Goal: Book appointment/travel/reservation

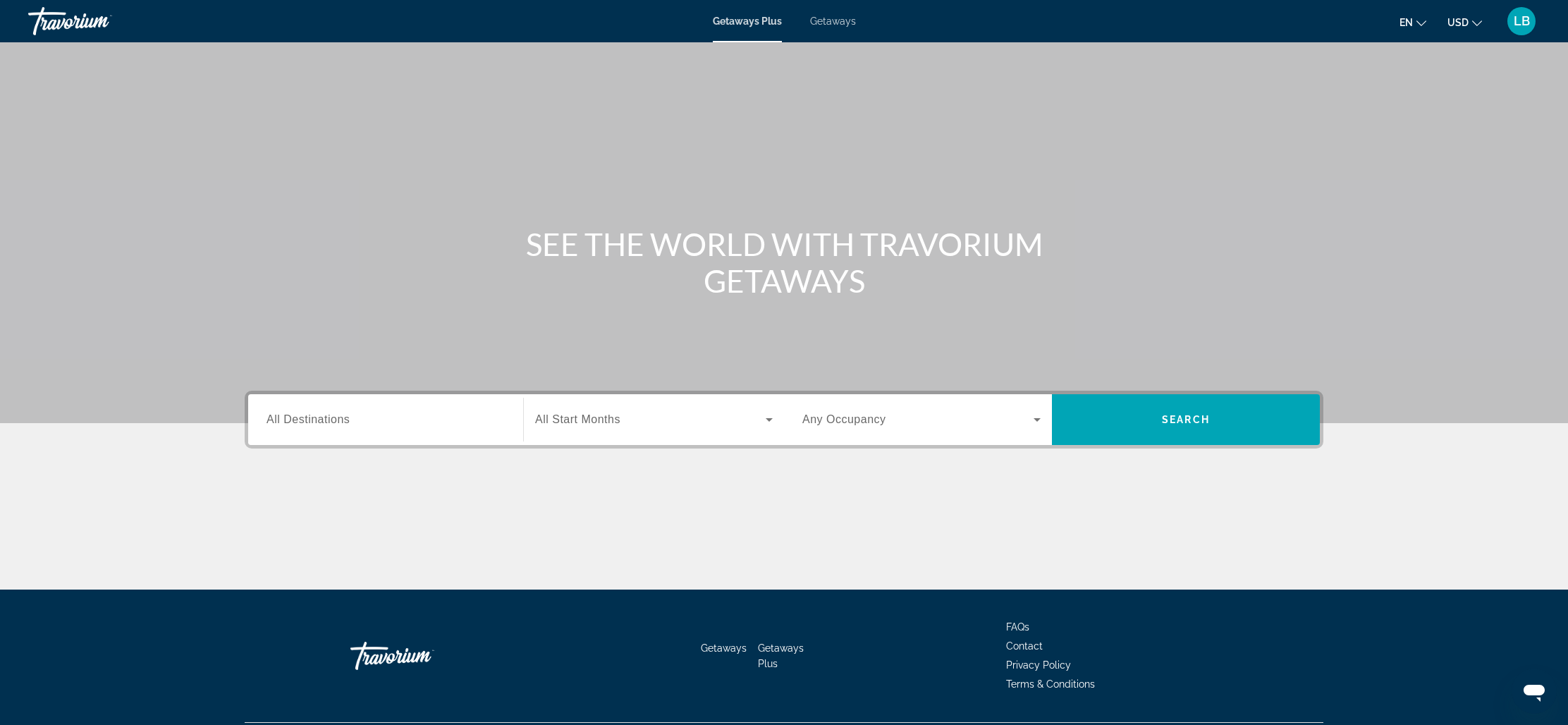
click at [824, 21] on span "Getaways" at bounding box center [832, 21] width 45 height 12
click at [398, 423] on input "Destination All Destinations" at bounding box center [386, 420] width 239 height 17
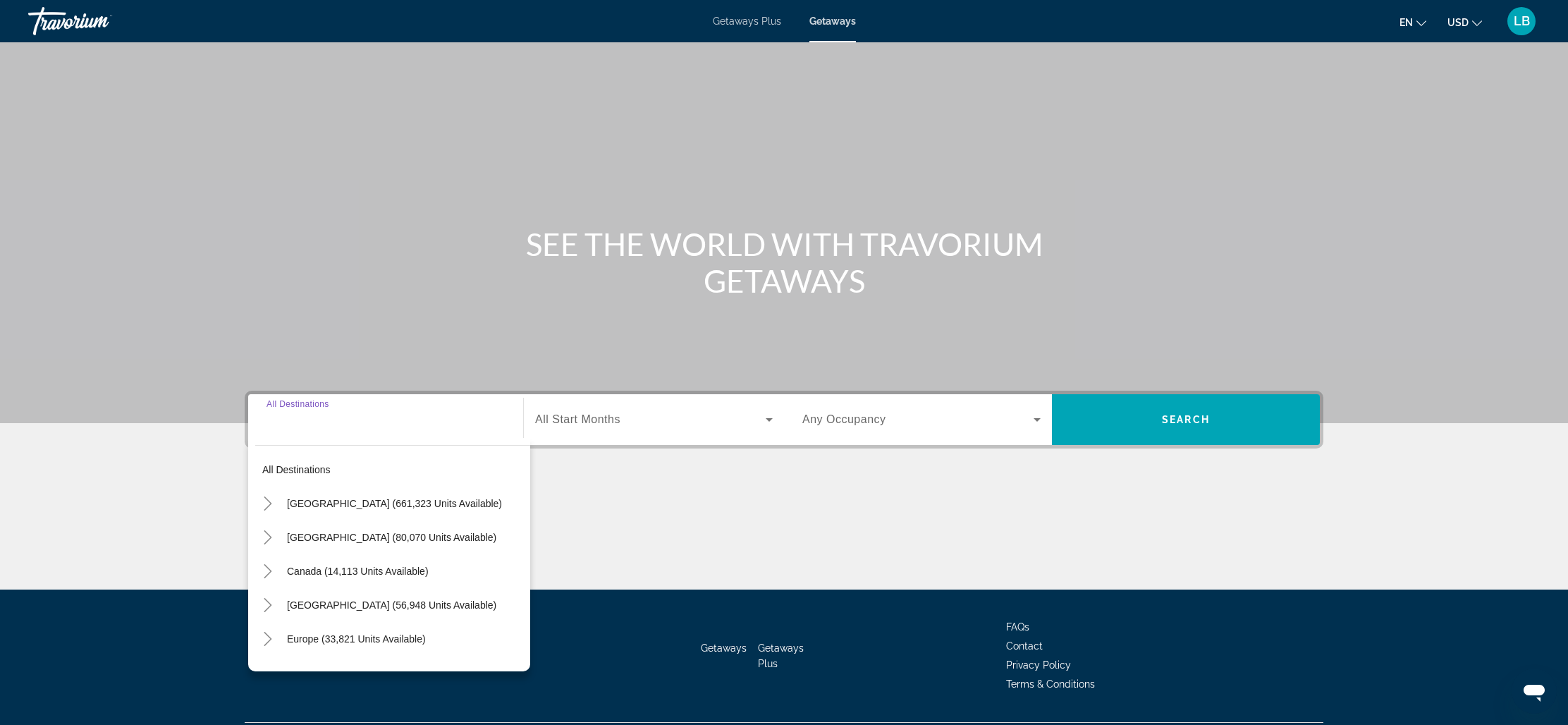
scroll to position [37, 0]
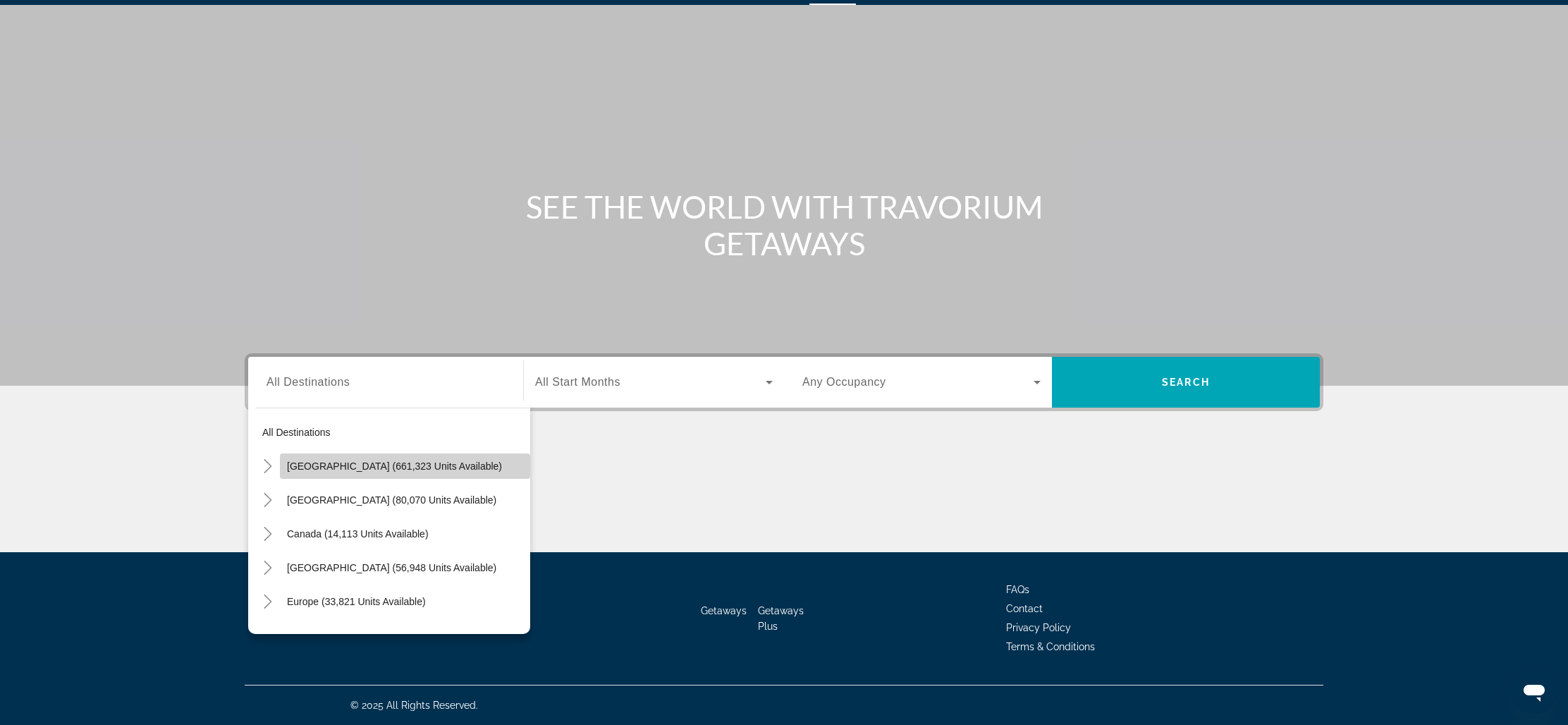
click at [323, 468] on span "[GEOGRAPHIC_DATA] (661,323 units available)" at bounding box center [395, 467] width 215 height 12
type input "**********"
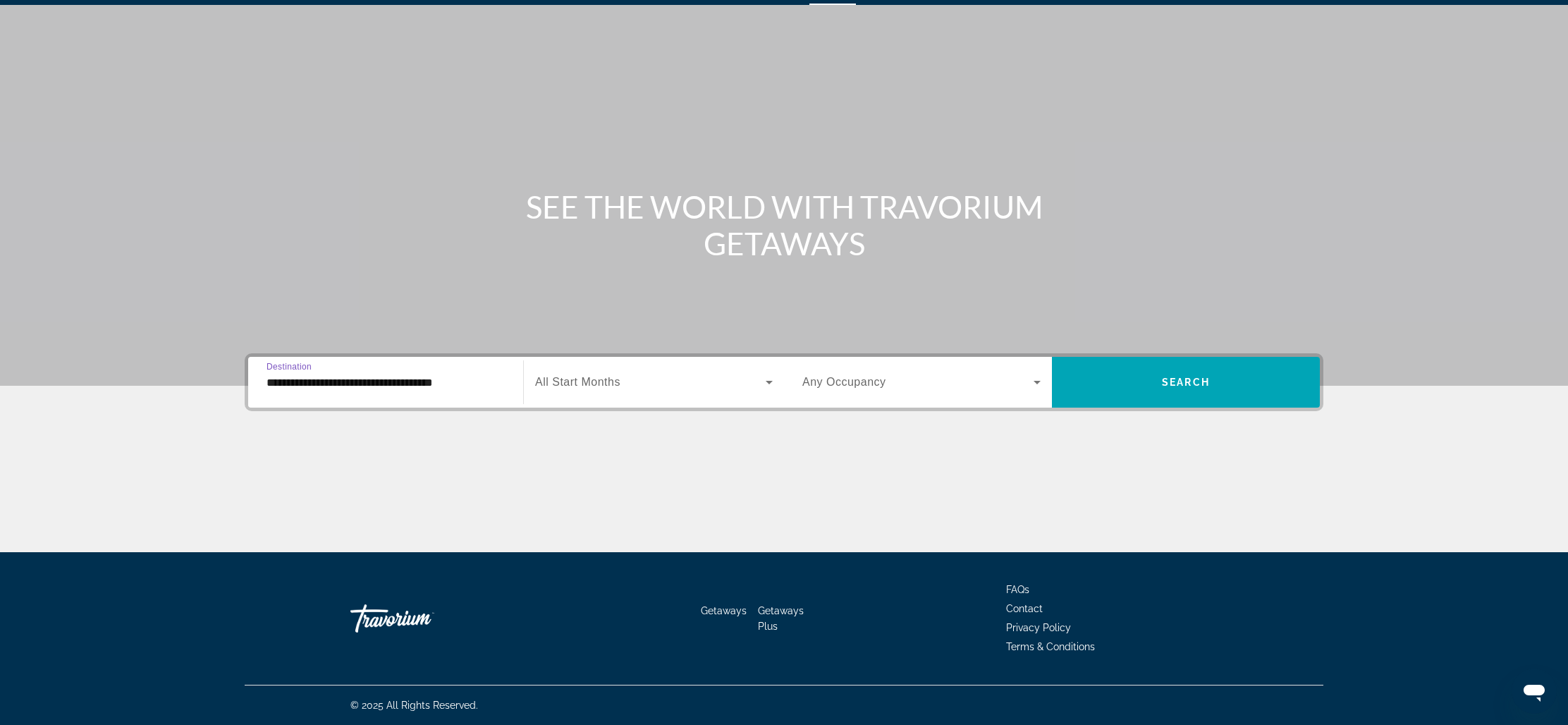
click at [630, 386] on span "Search widget" at bounding box center [650, 382] width 230 height 17
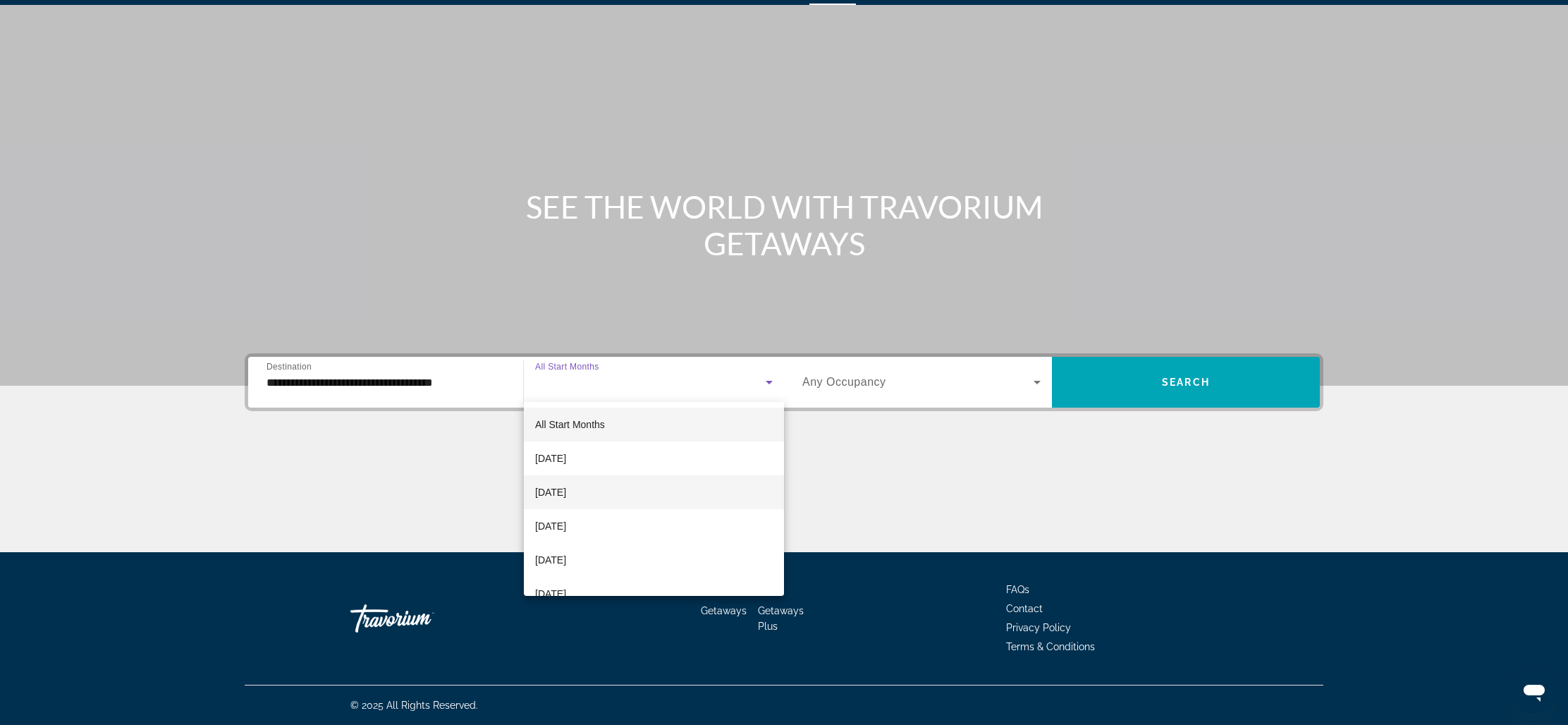
click at [602, 485] on mat-option "[DATE]" at bounding box center [653, 491] width 260 height 34
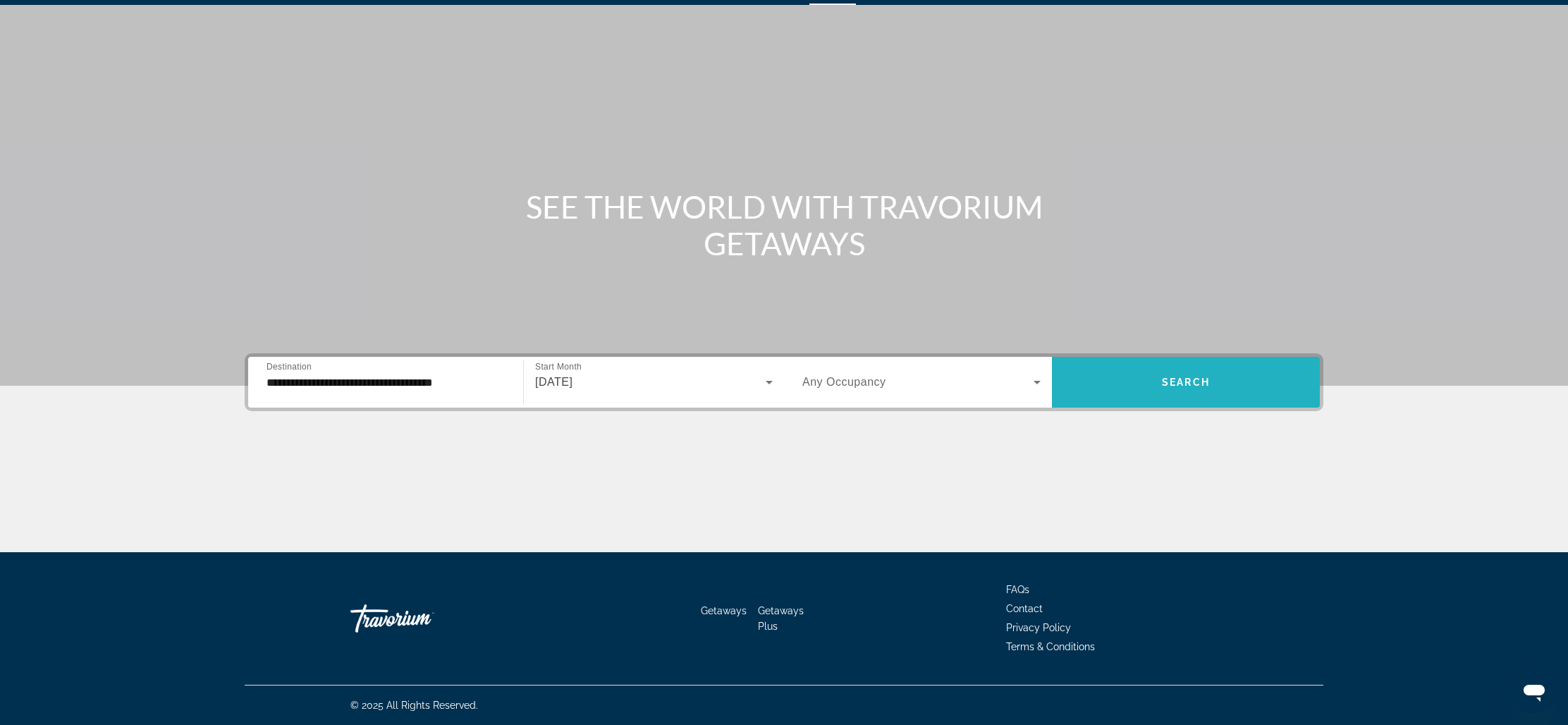
click at [1111, 382] on span "Search widget" at bounding box center [1186, 381] width 268 height 34
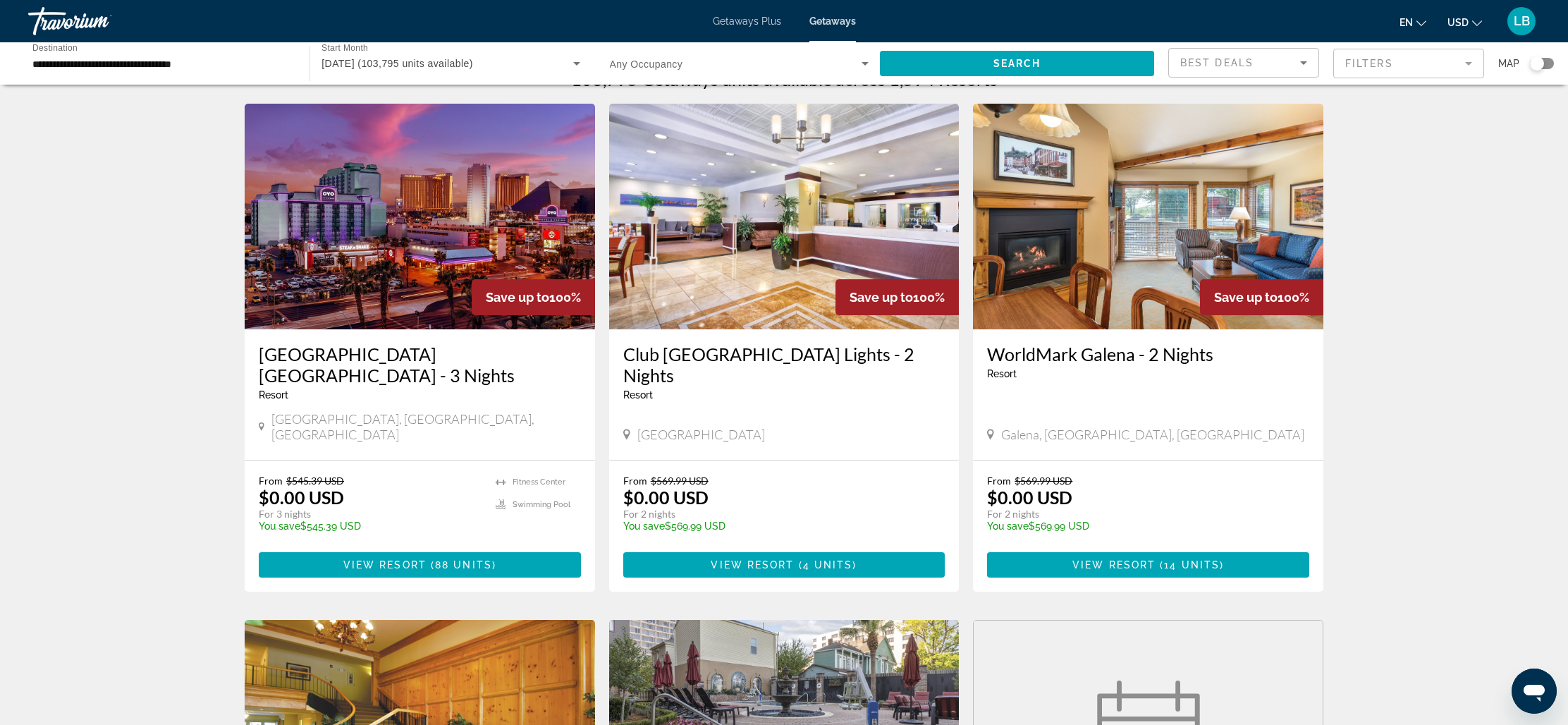
scroll to position [82, 0]
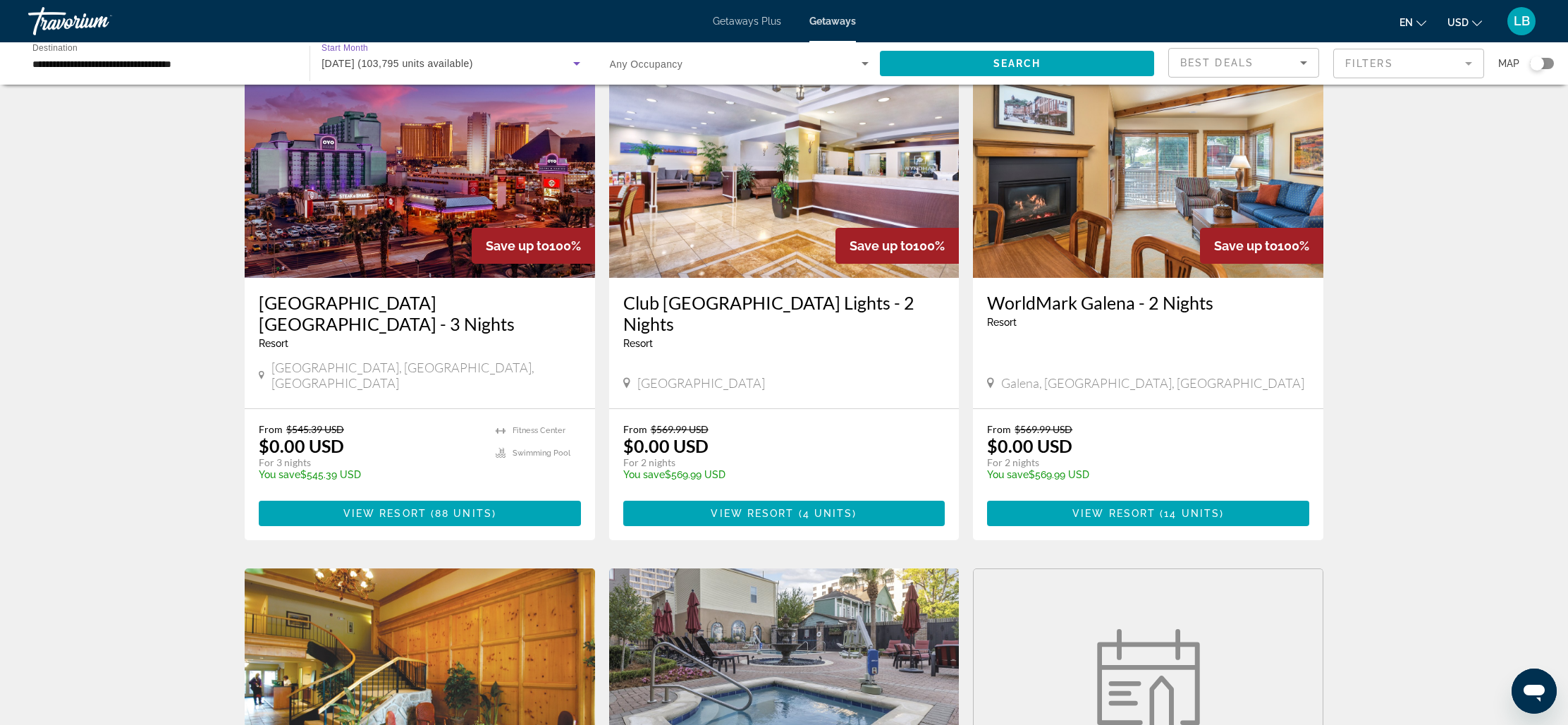
drag, startPoint x: 339, startPoint y: 63, endPoint x: 501, endPoint y: 69, distance: 162.1
click at [473, 69] on span "[DATE] (103,795 units available)" at bounding box center [397, 64] width 152 height 12
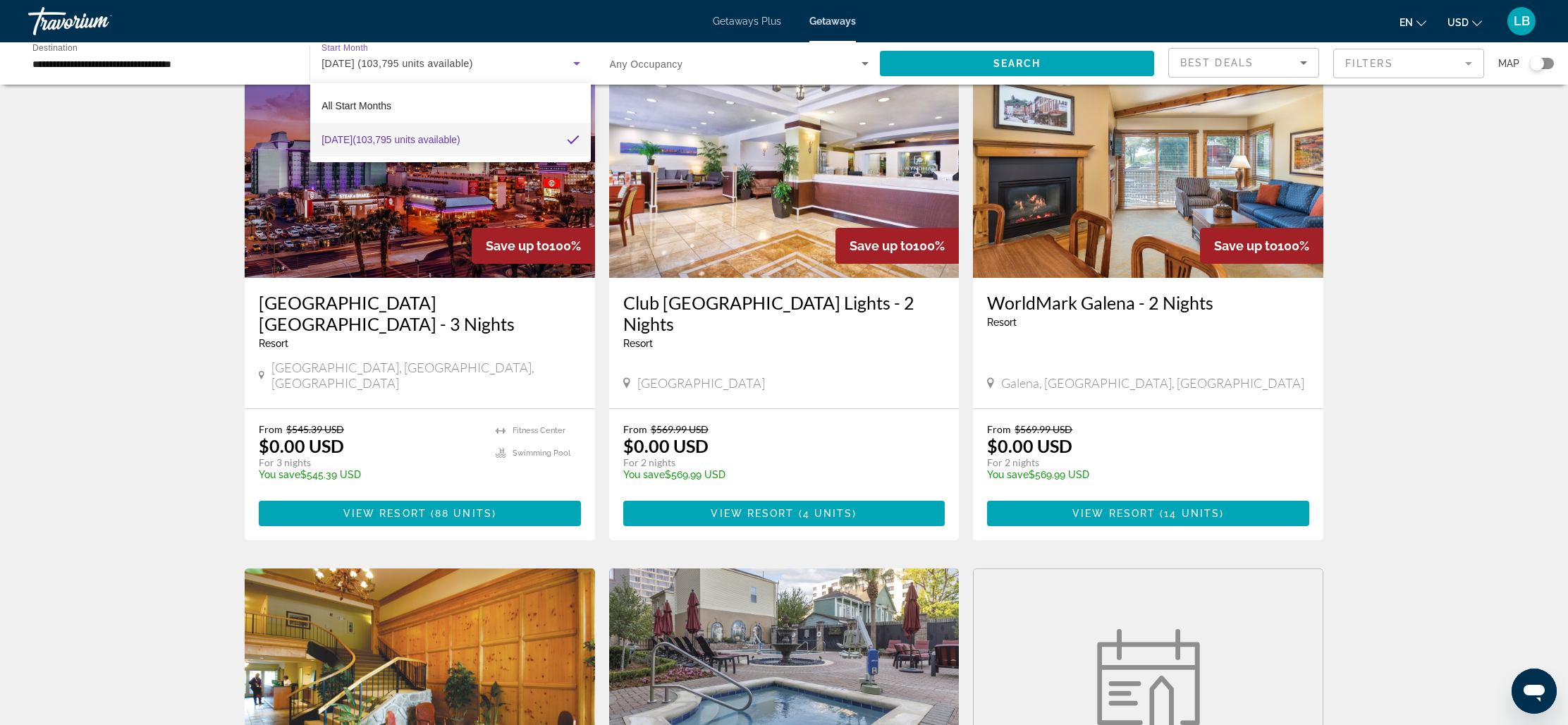
click at [1445, 233] on div at bounding box center [784, 362] width 1568 height 725
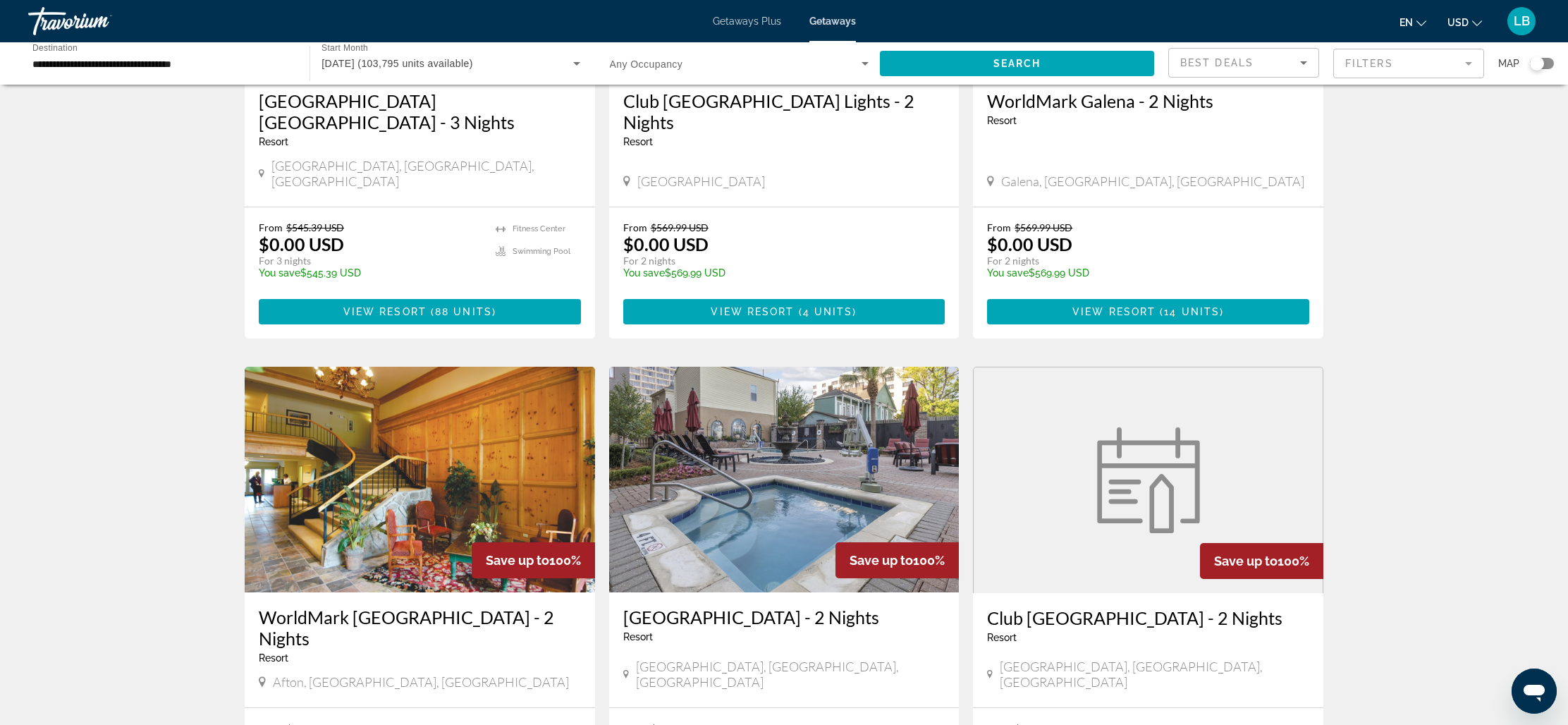
scroll to position [286, 0]
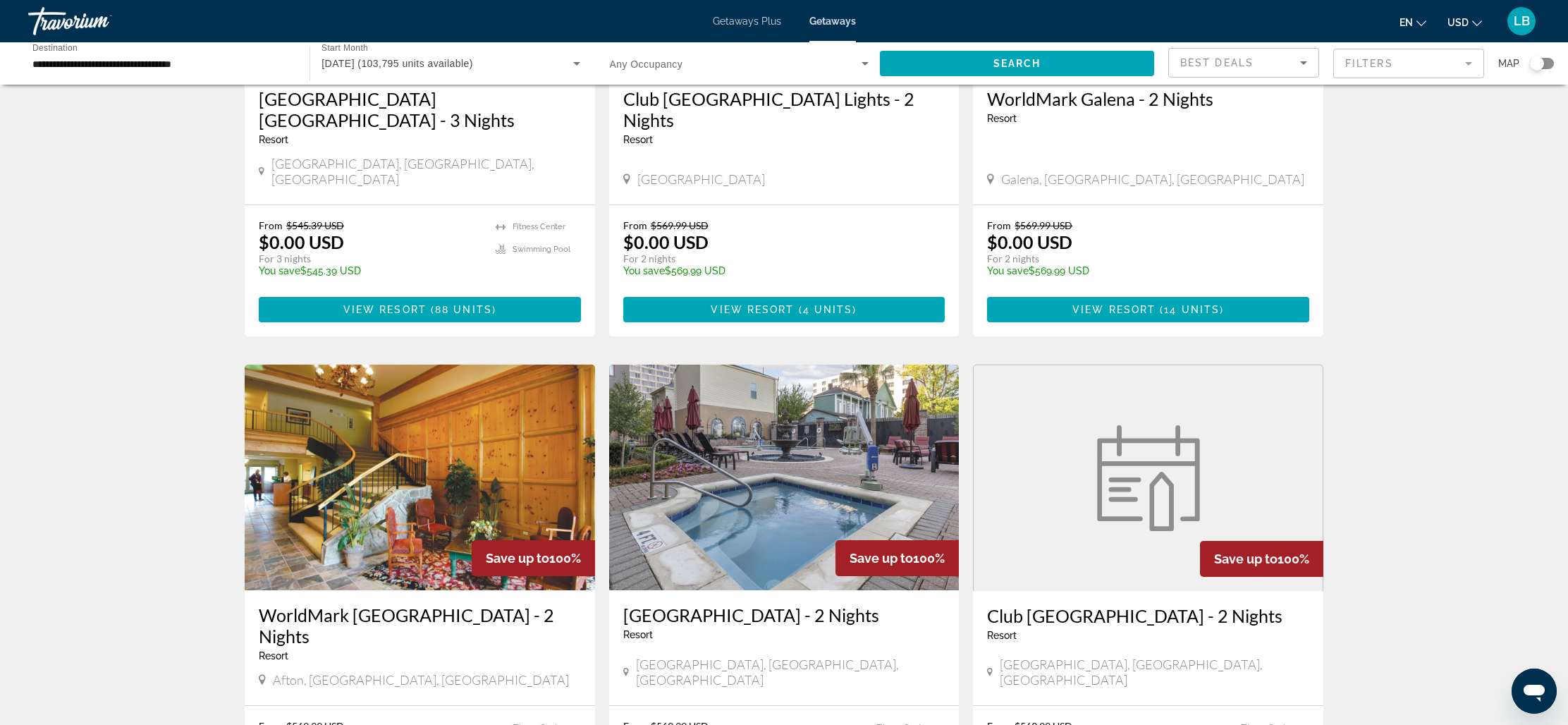
click at [1447, 60] on mat-form-field "Filters" at bounding box center [1409, 64] width 151 height 30
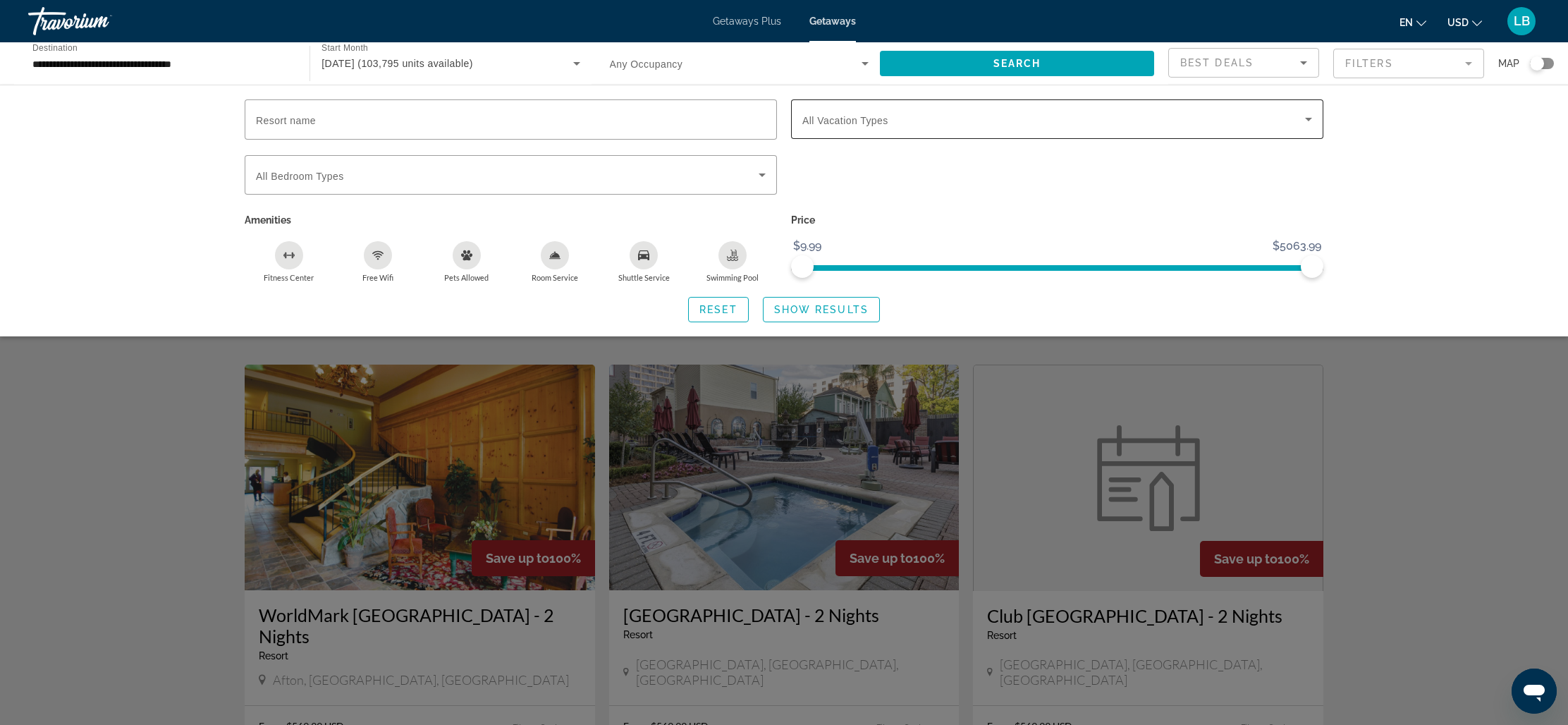
click at [962, 121] on span "Search widget" at bounding box center [1054, 119] width 503 height 17
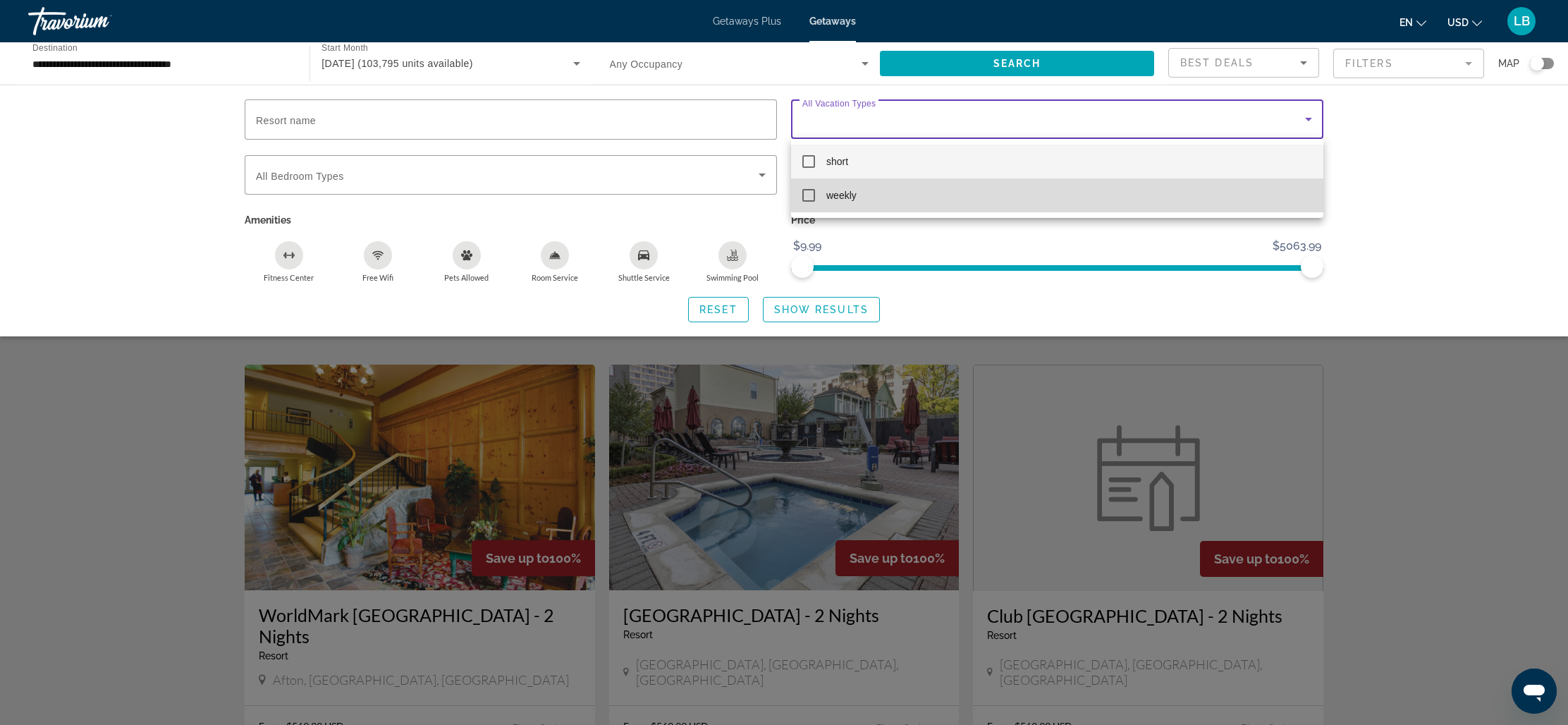
click at [830, 194] on span "weekly" at bounding box center [841, 195] width 31 height 17
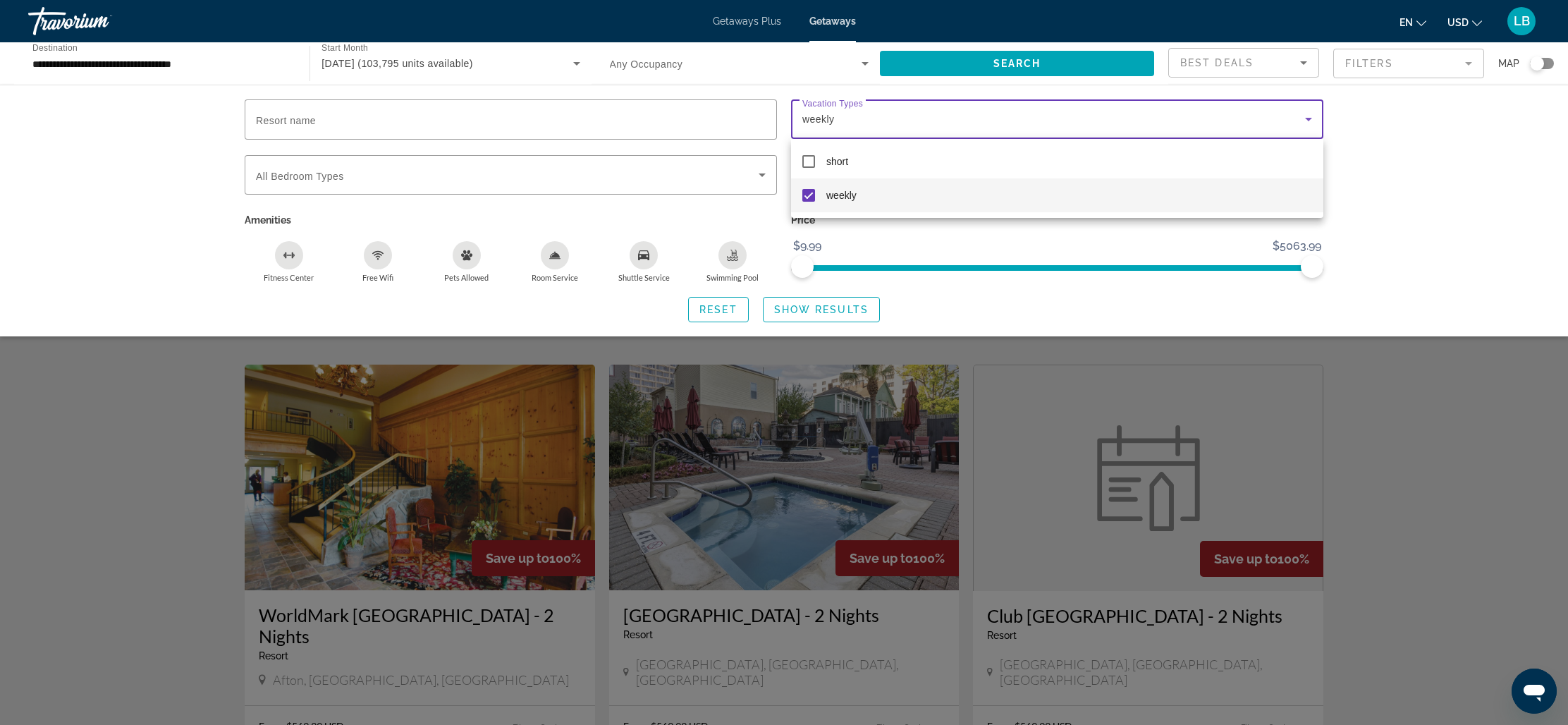
click at [850, 313] on div at bounding box center [784, 362] width 1568 height 725
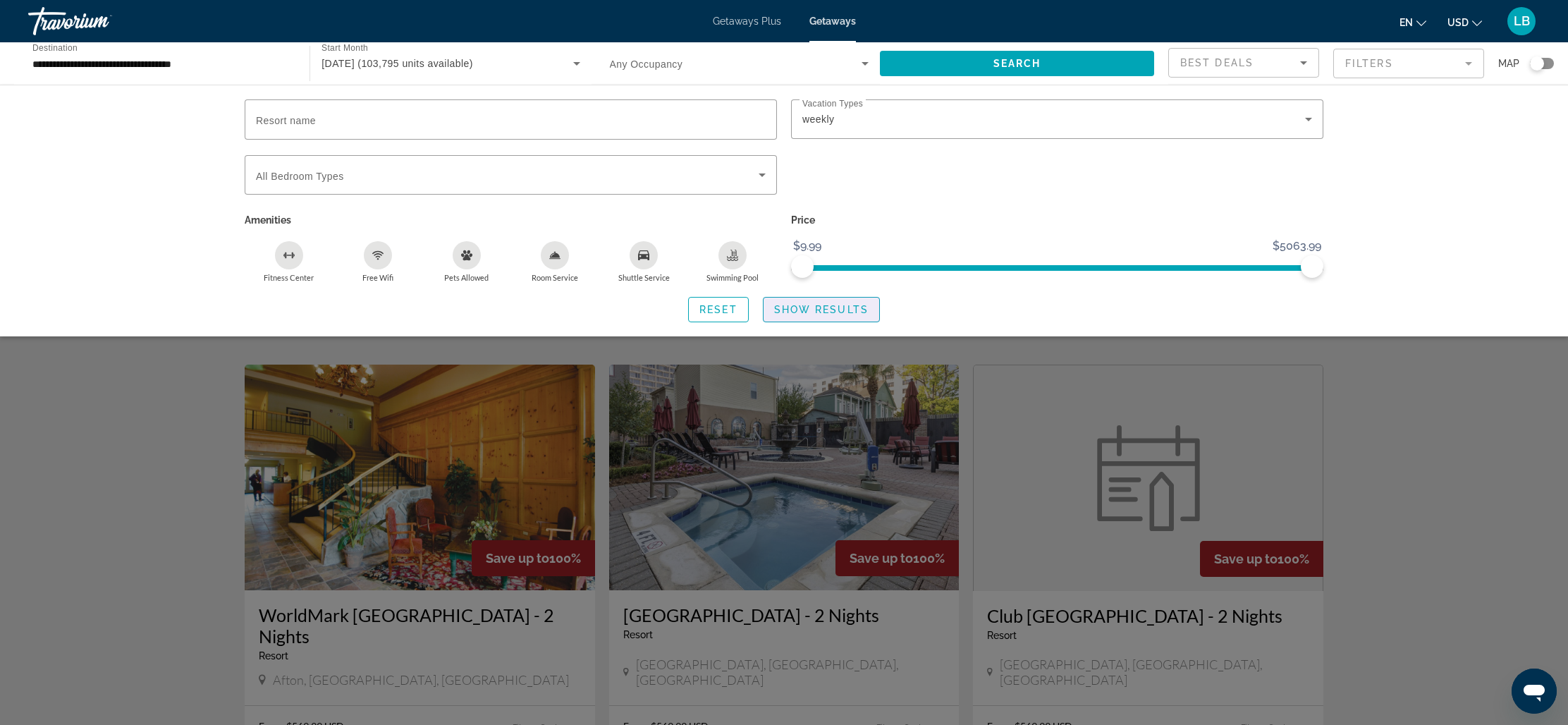
click at [831, 309] on span "Show Results" at bounding box center [822, 310] width 94 height 12
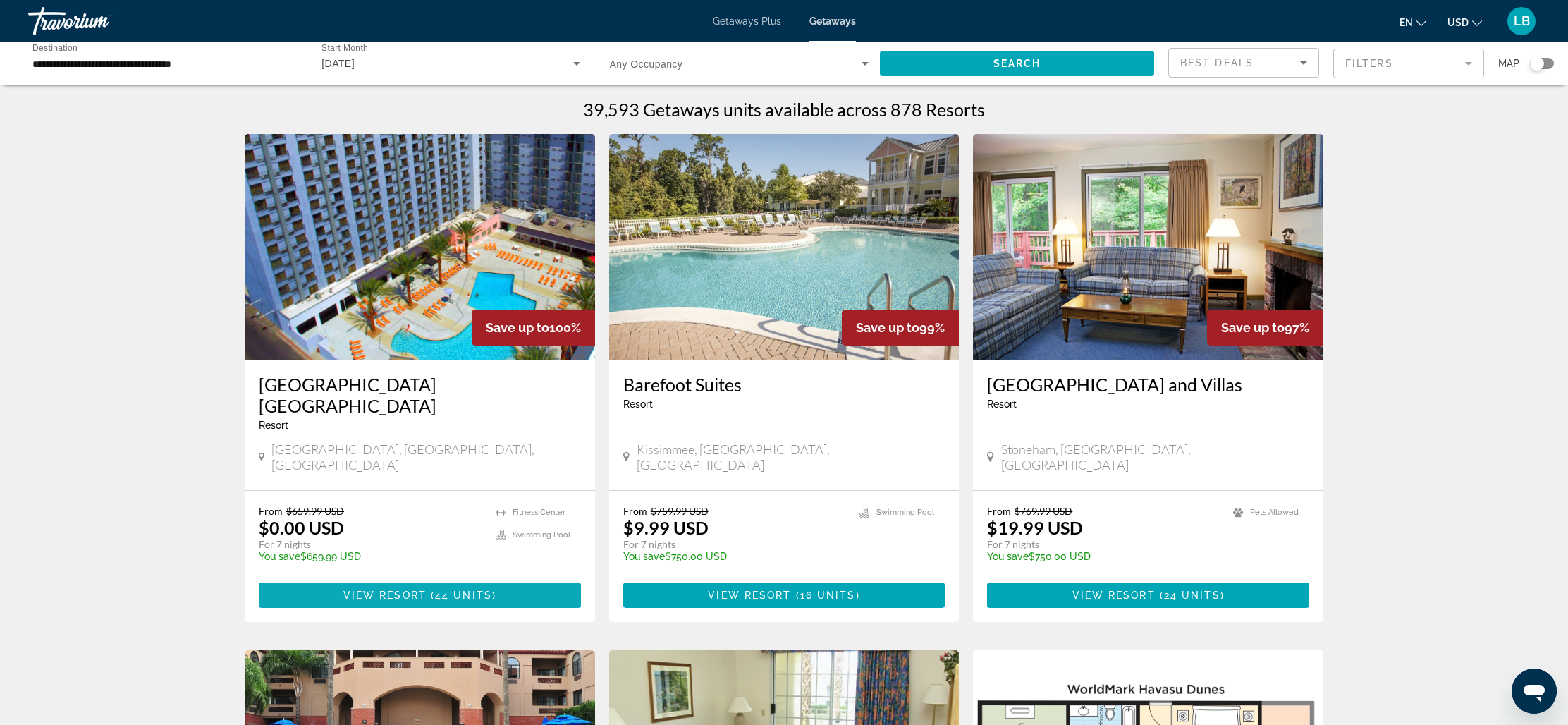
click at [419, 590] on span "View Resort" at bounding box center [385, 595] width 83 height 12
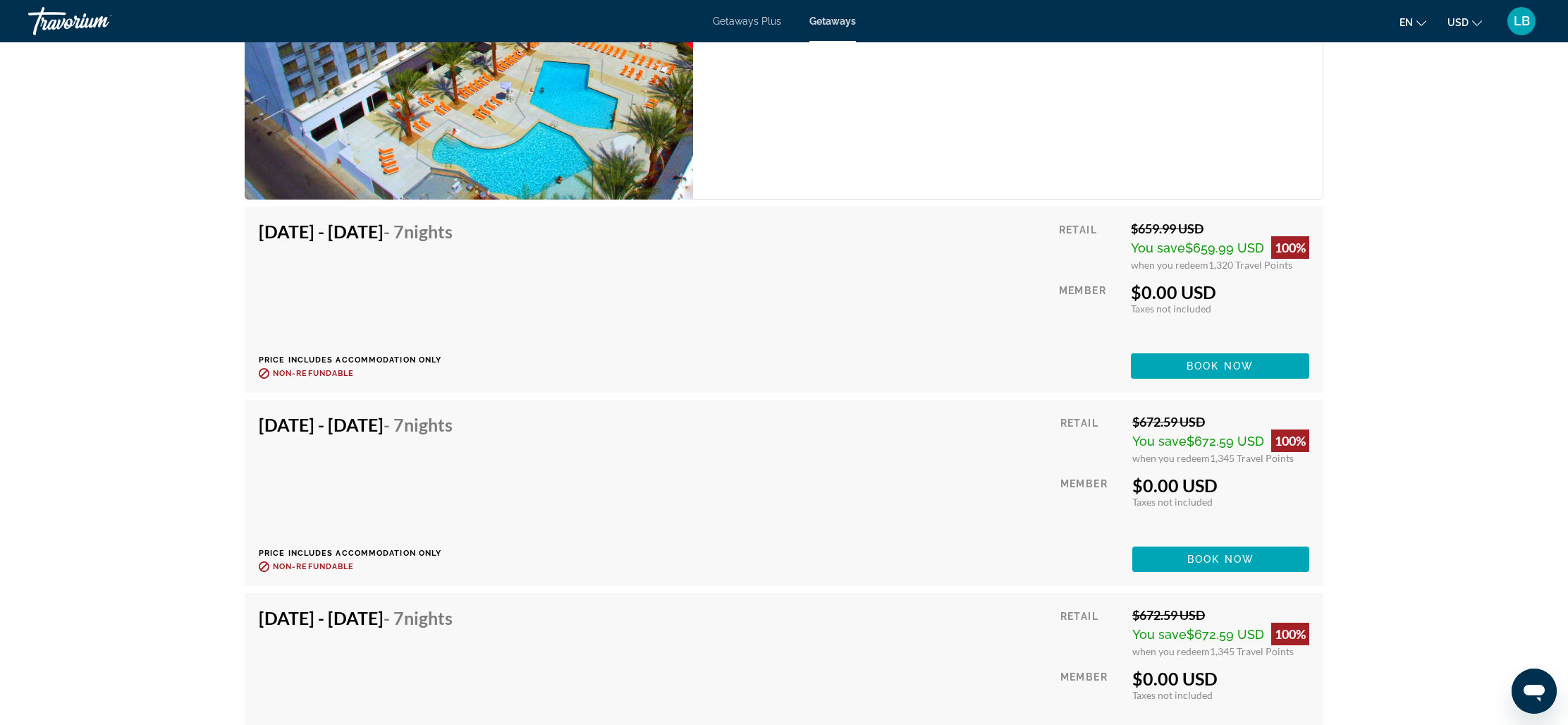
scroll to position [2474, 0]
drag, startPoint x: 1119, startPoint y: 299, endPoint x: 1241, endPoint y: 296, distance: 122.0
click at [1241, 296] on div "Retail $659.99 USD You save $659.99 USD 100% when you redeem 1,320 Travel Point…" at bounding box center [1183, 298] width 250 height 158
click at [1204, 373] on span "Main content" at bounding box center [1220, 365] width 178 height 34
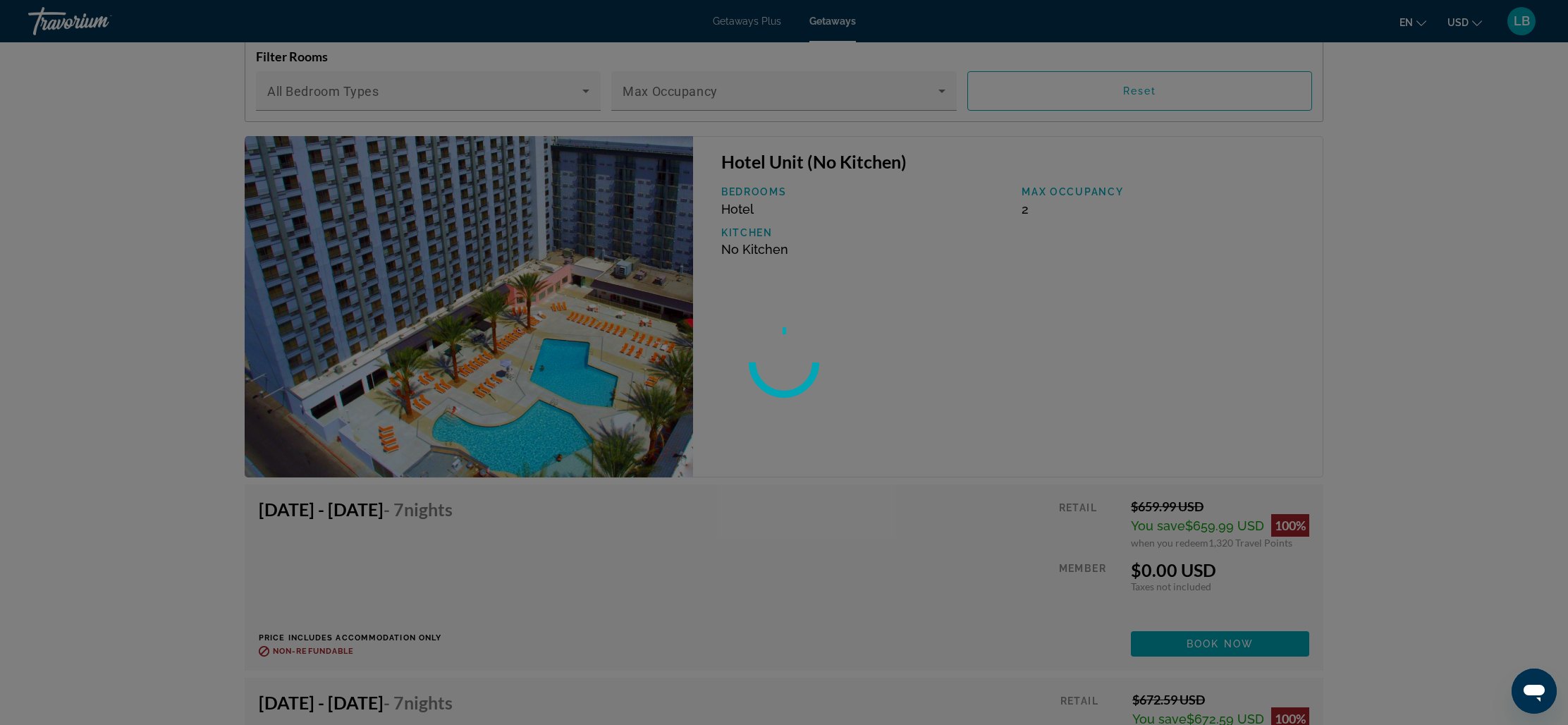
scroll to position [1652, 0]
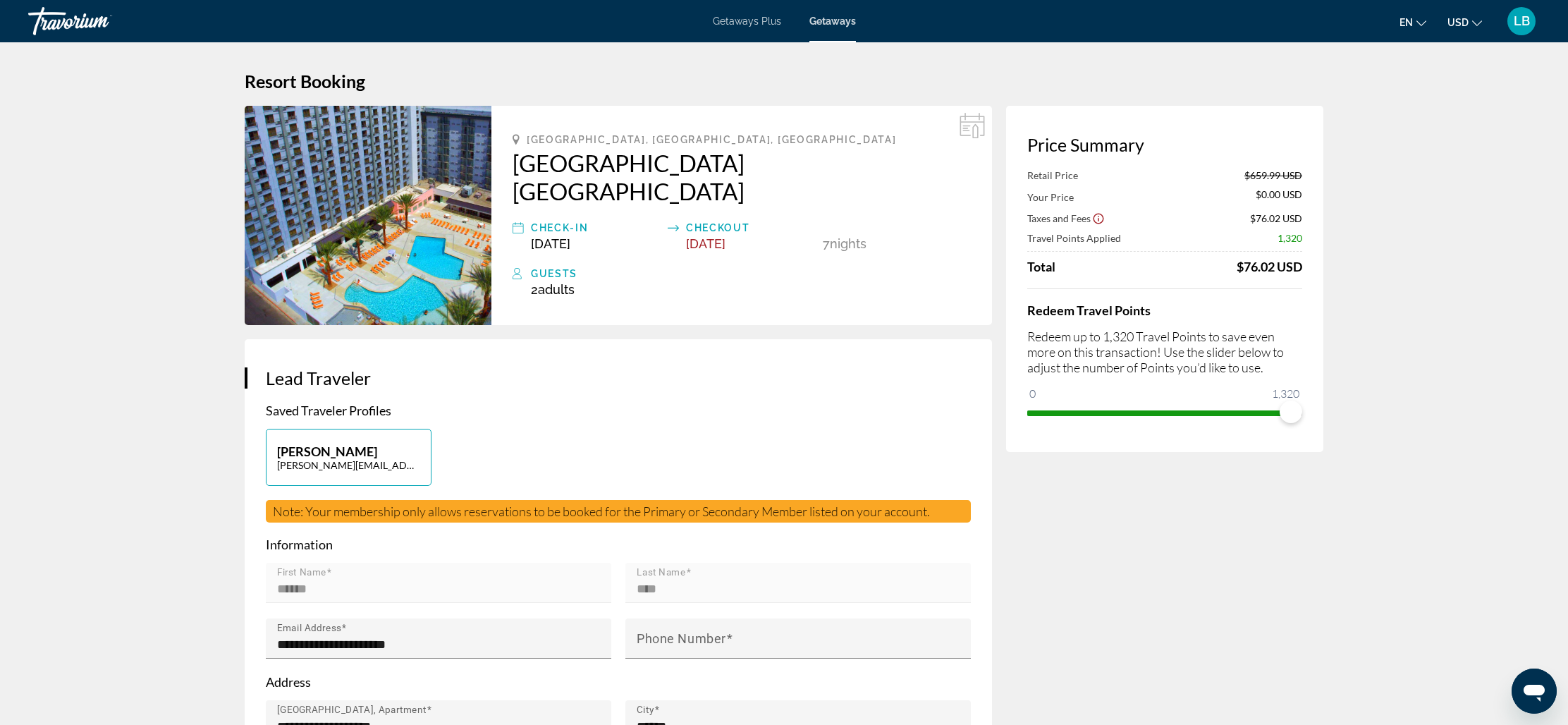
drag, startPoint x: 1225, startPoint y: 264, endPoint x: 1343, endPoint y: 273, distance: 118.3
drag, startPoint x: 797, startPoint y: 216, endPoint x: 875, endPoint y: 222, distance: 78.2
click at [875, 222] on div "Check-In [DATE] Checkout [DATE] 7 Night Nights" at bounding box center [741, 235] width 458 height 31
drag, startPoint x: 1217, startPoint y: 268, endPoint x: 1360, endPoint y: 272, distance: 143.1
